Goal: Navigation & Orientation: Find specific page/section

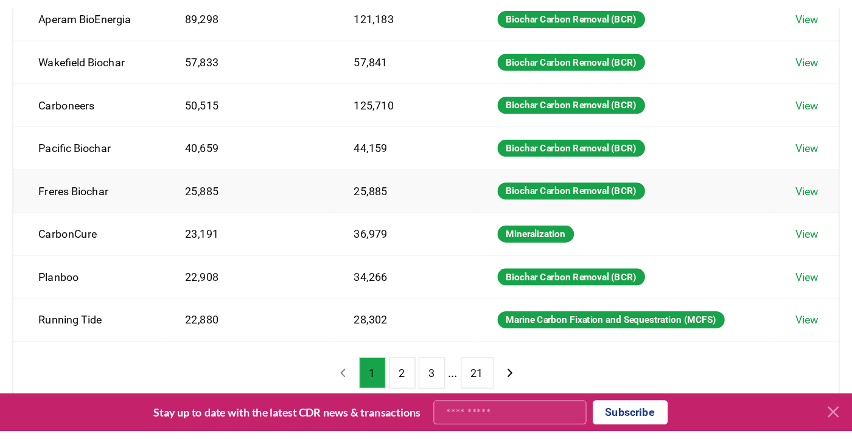
scroll to position [274, 0]
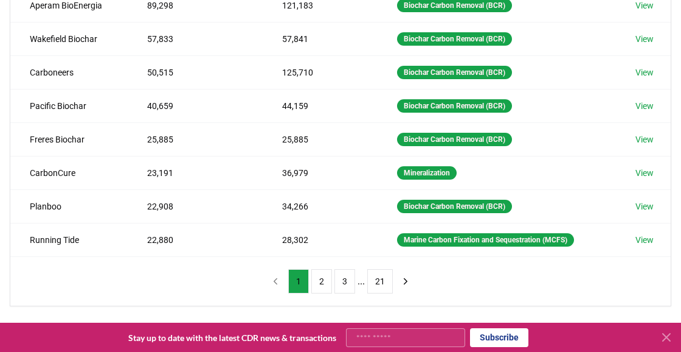
click at [78, 310] on div "Suppliers Purchasers Services Method Name Tonnes Delivered Tonnes Sold Method E…" at bounding box center [340, 110] width 681 height 487
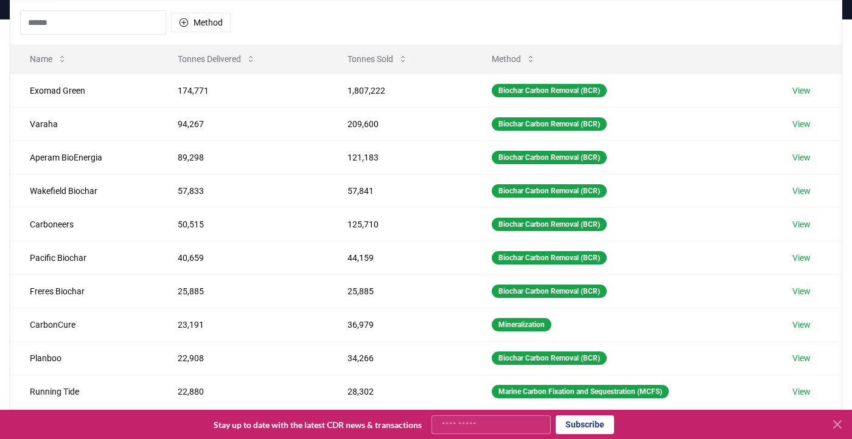
scroll to position [123, 0]
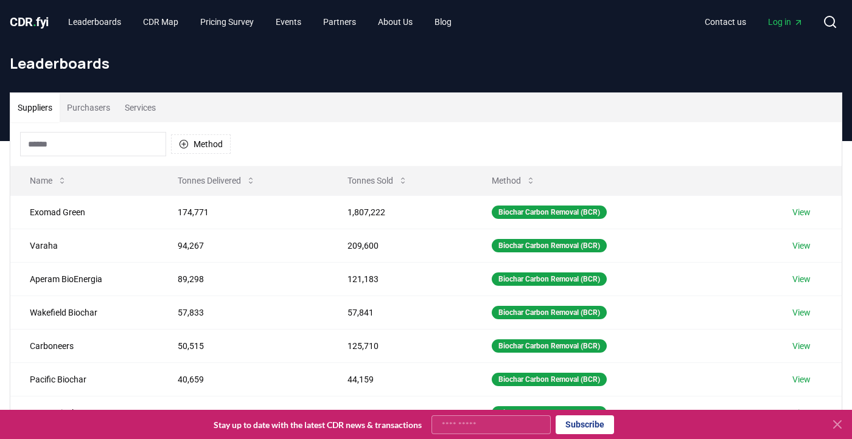
click at [33, 20] on span "CDR . fyi" at bounding box center [29, 22] width 39 height 15
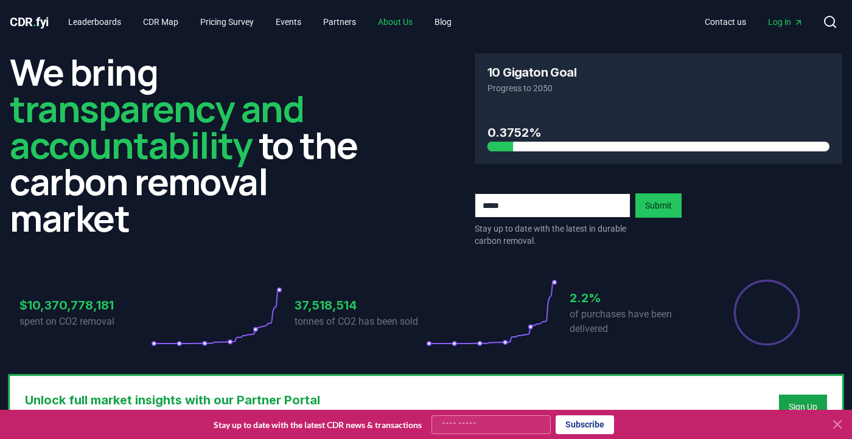
click at [408, 24] on link "About Us" at bounding box center [395, 22] width 54 height 22
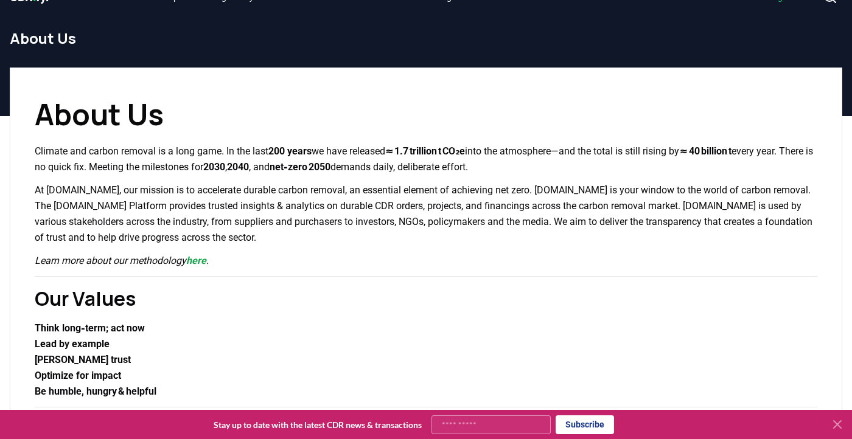
scroll to position [27, 0]
